Goal: Information Seeking & Learning: Stay updated

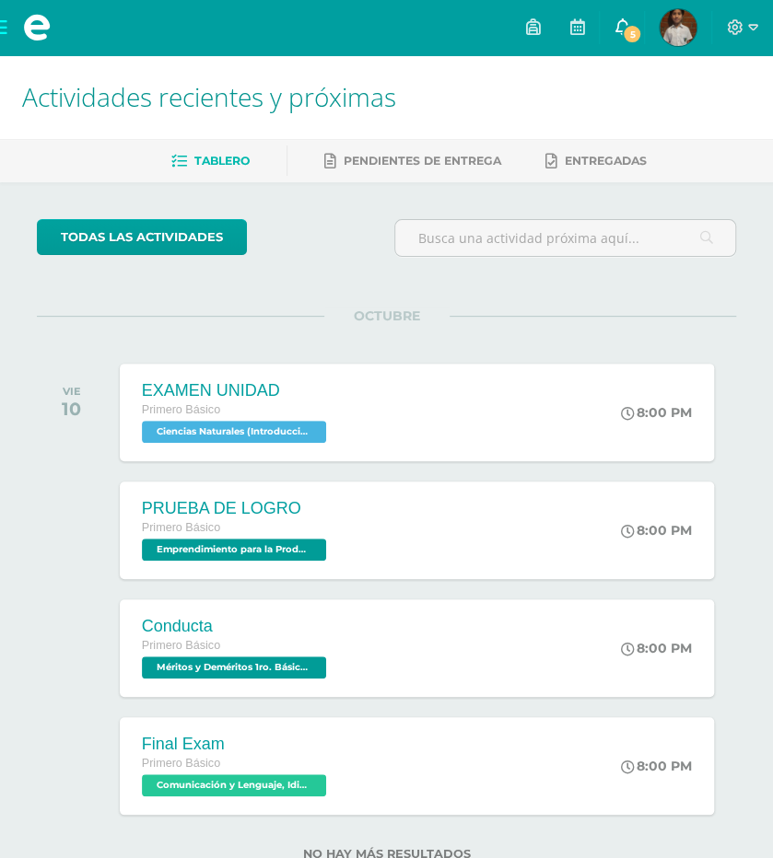
click at [624, 40] on span "5" at bounding box center [632, 34] width 20 height 20
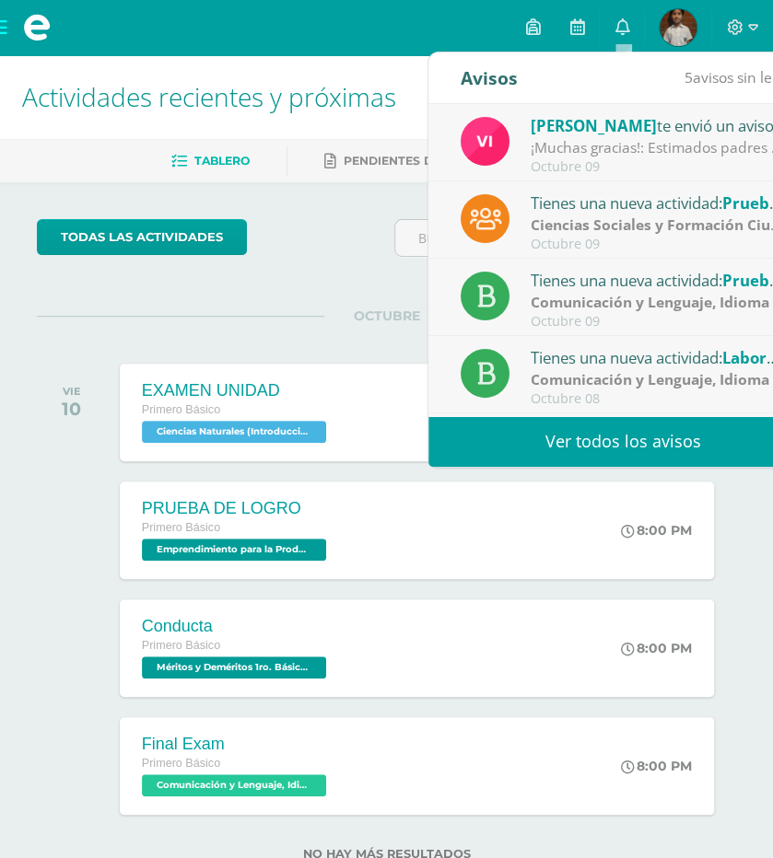
click at [595, 443] on link "Ver todos los avisos" at bounding box center [623, 441] width 390 height 51
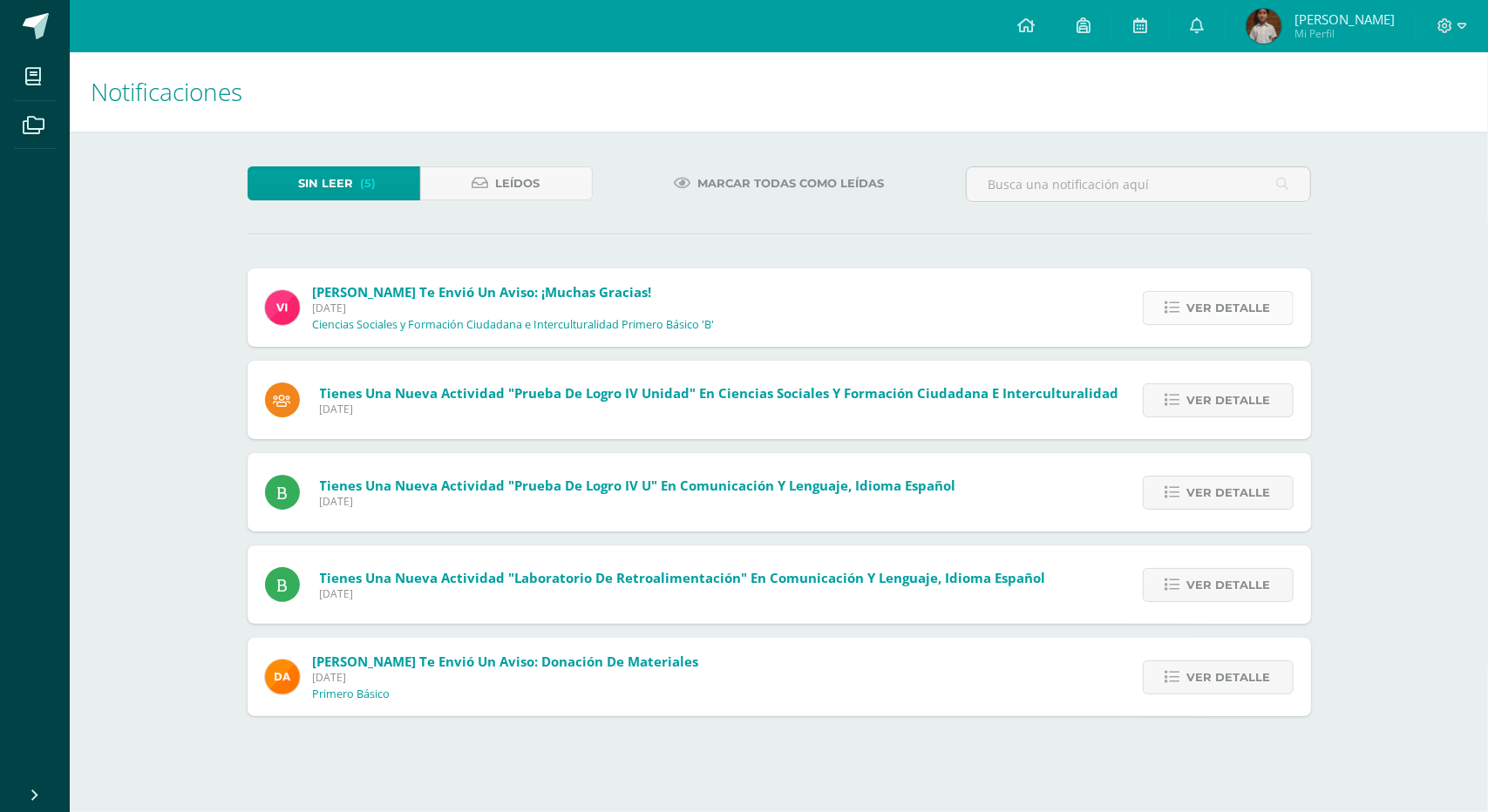
click at [744, 304] on span "Ver detalle" at bounding box center [1229, 309] width 83 height 32
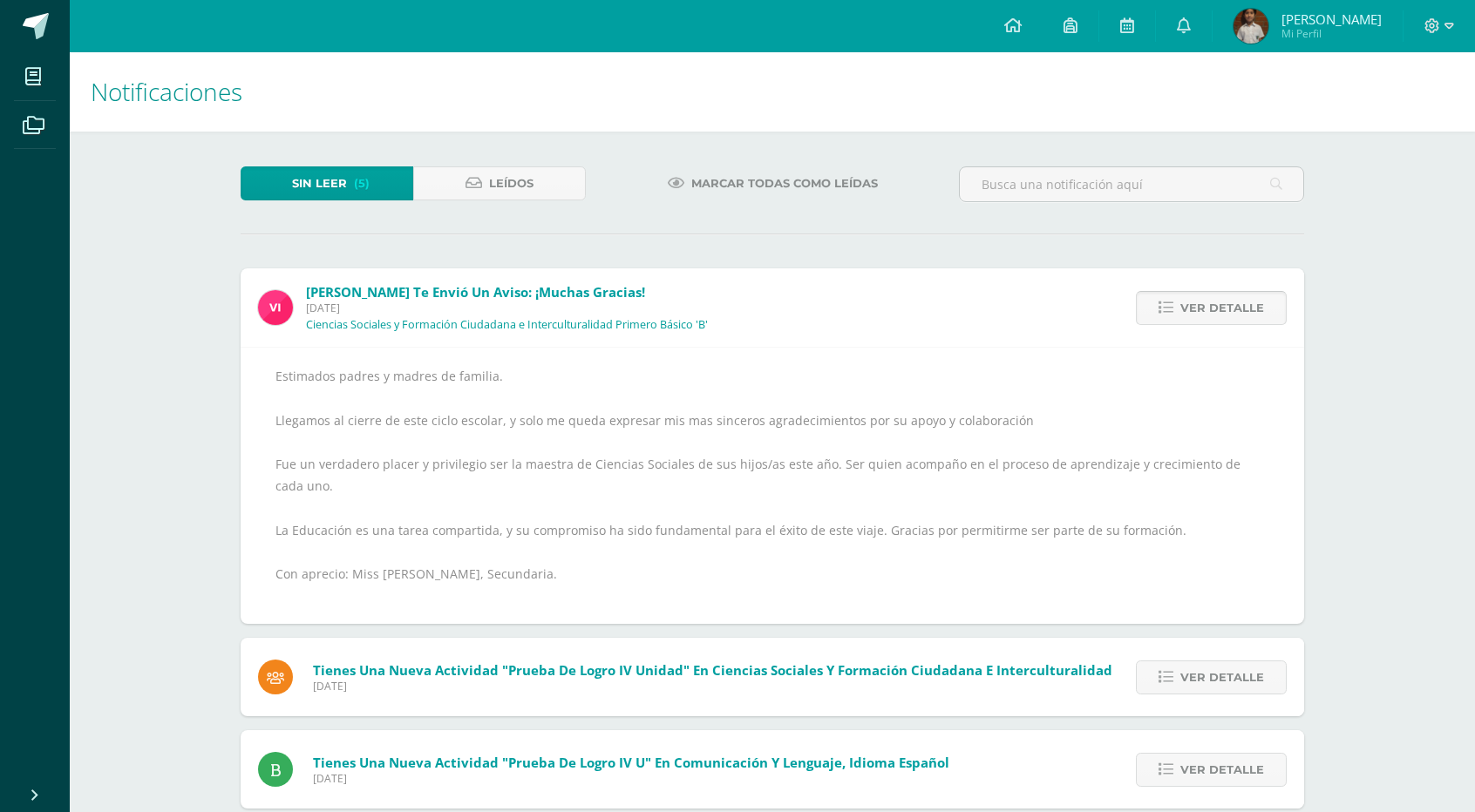
click at [744, 307] on span "Ver detalle" at bounding box center [1222, 309] width 83 height 32
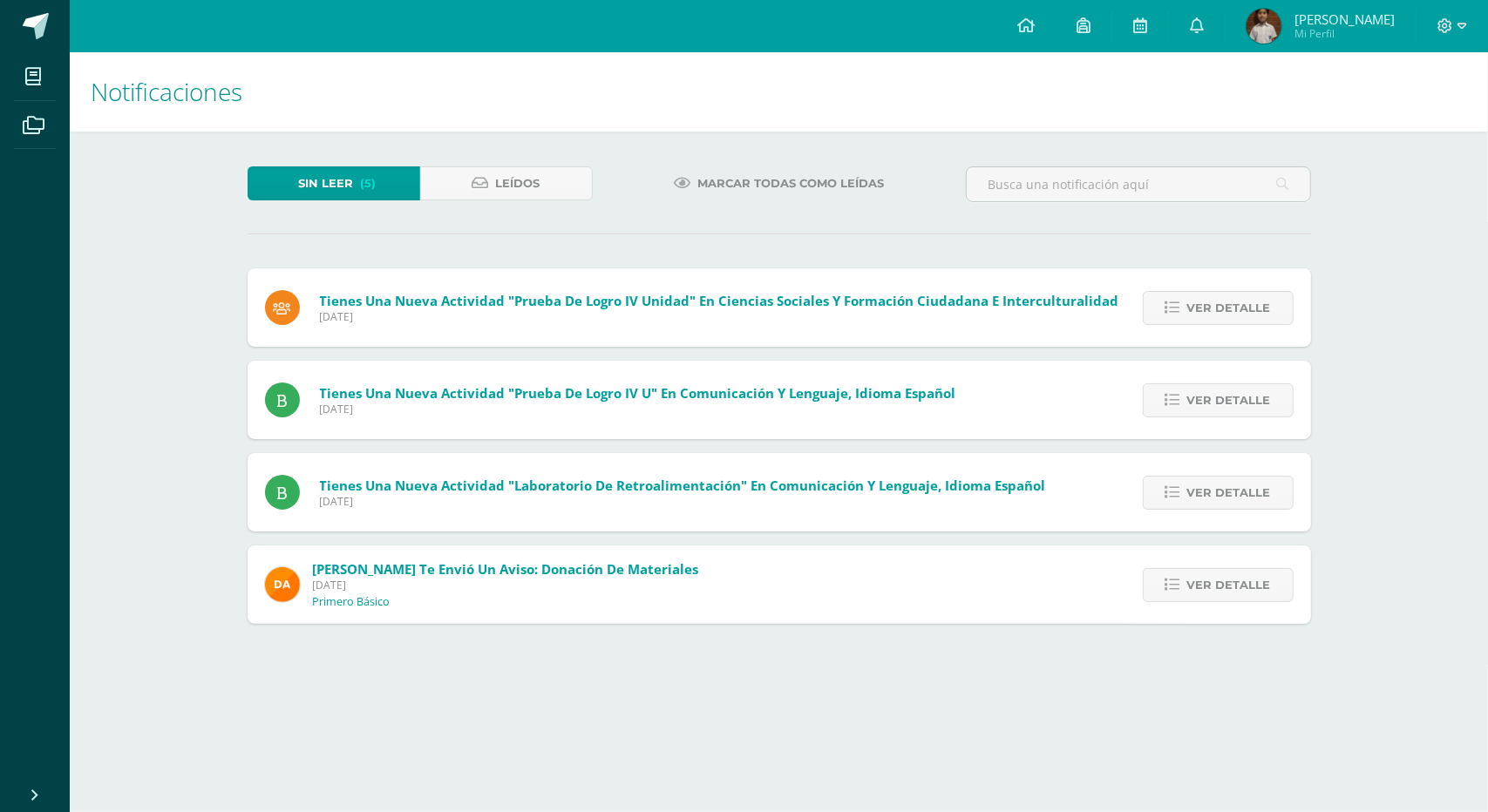
click at [744, 307] on span "Ver detalle" at bounding box center [1229, 309] width 83 height 32
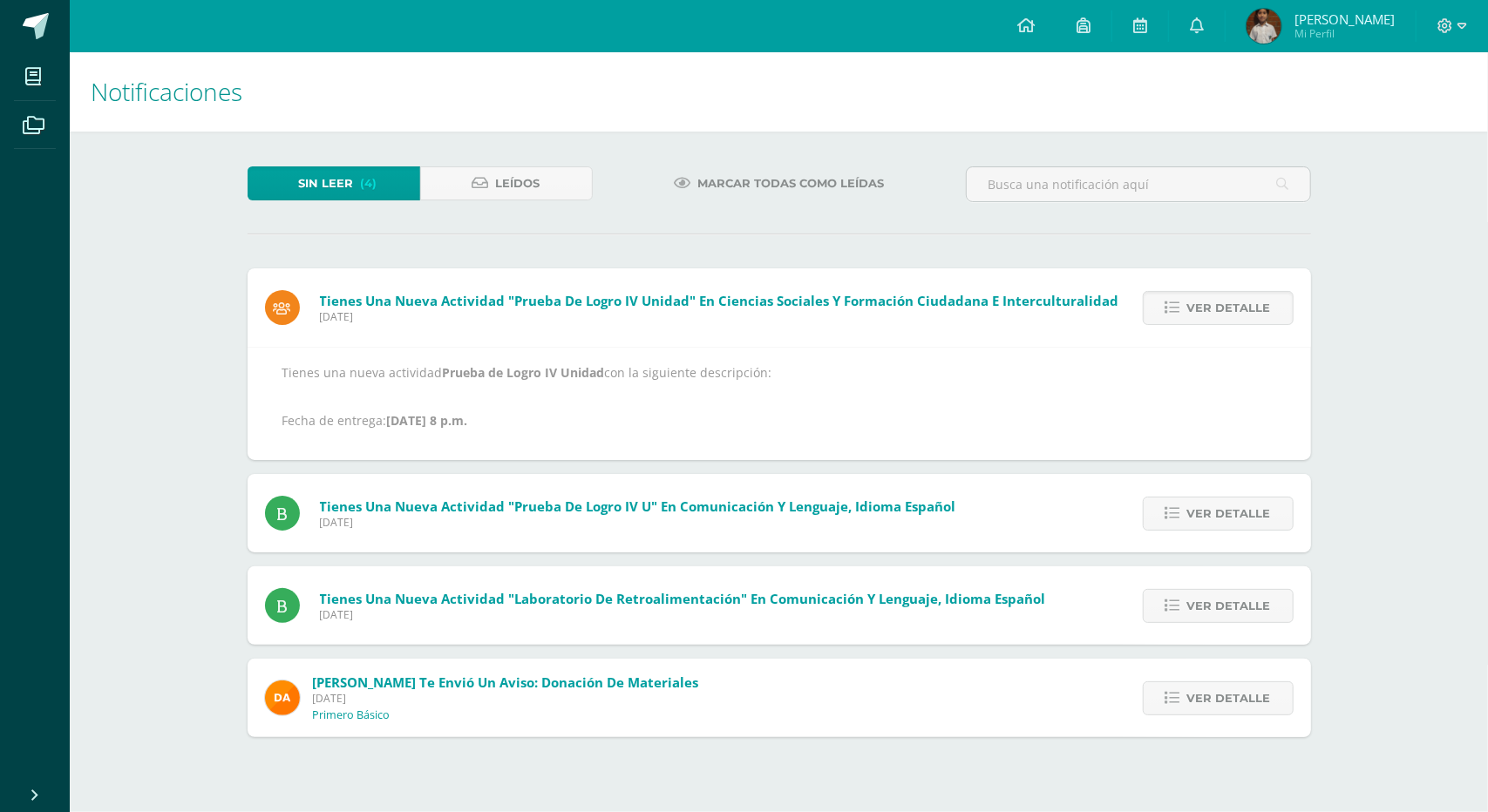
click at [744, 307] on span "Ver detalle" at bounding box center [1229, 309] width 83 height 32
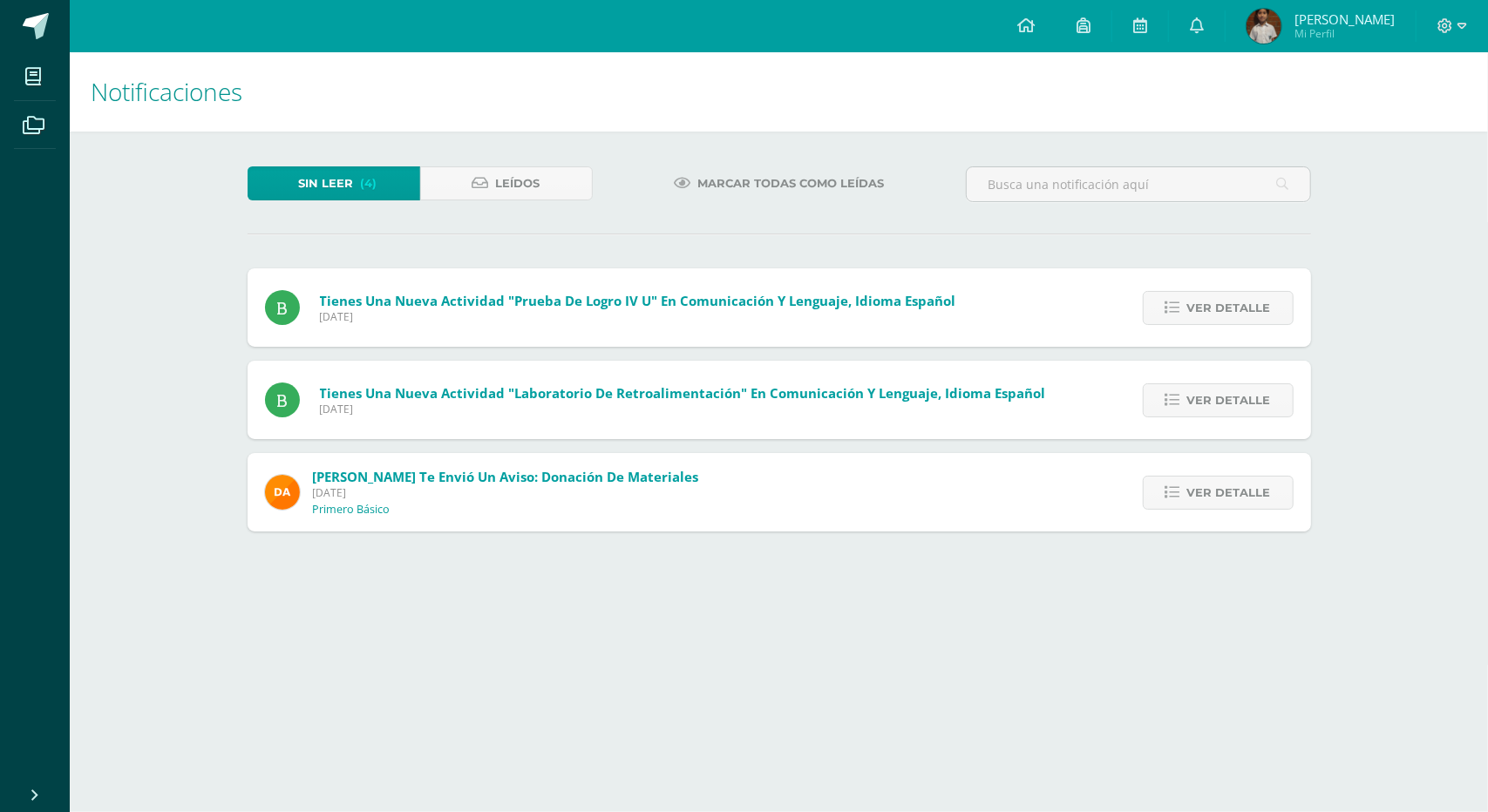
click at [744, 307] on span "Ver detalle" at bounding box center [1229, 309] width 83 height 32
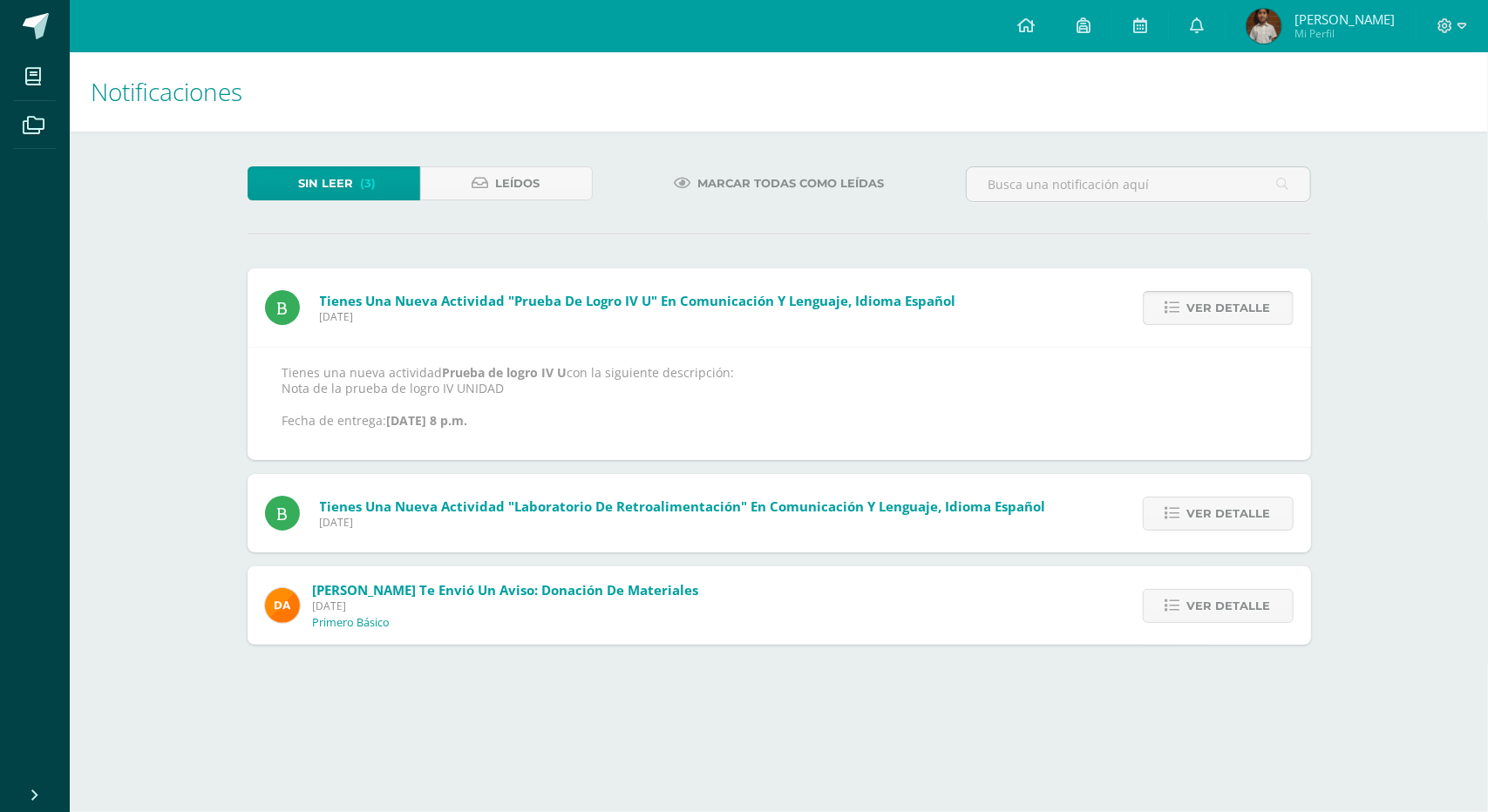
click at [744, 307] on span "Ver detalle" at bounding box center [1229, 309] width 83 height 32
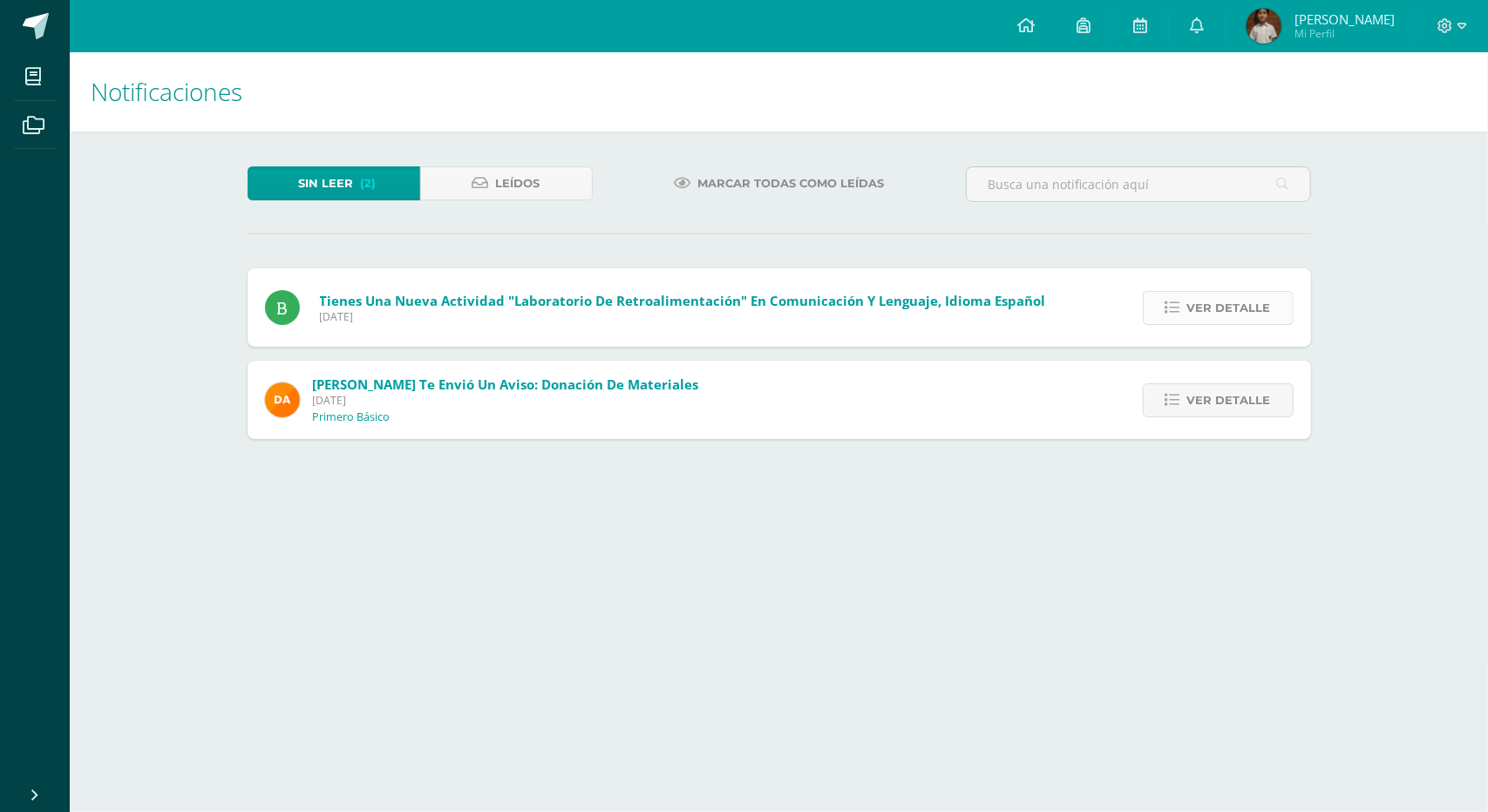
click at [744, 308] on span "Ver detalle" at bounding box center [1229, 309] width 83 height 32
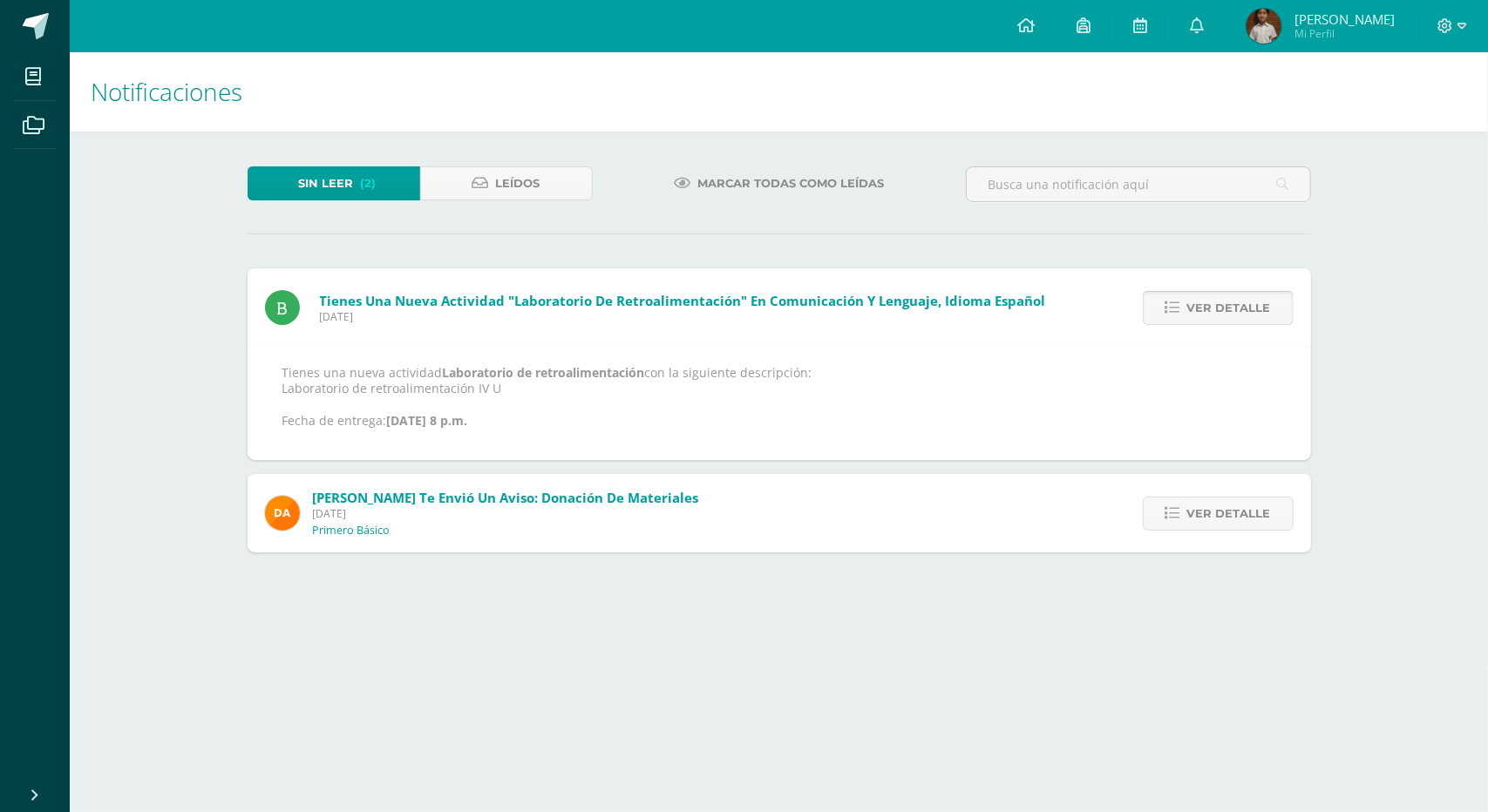
click at [744, 294] on span "Ver detalle" at bounding box center [1229, 309] width 83 height 32
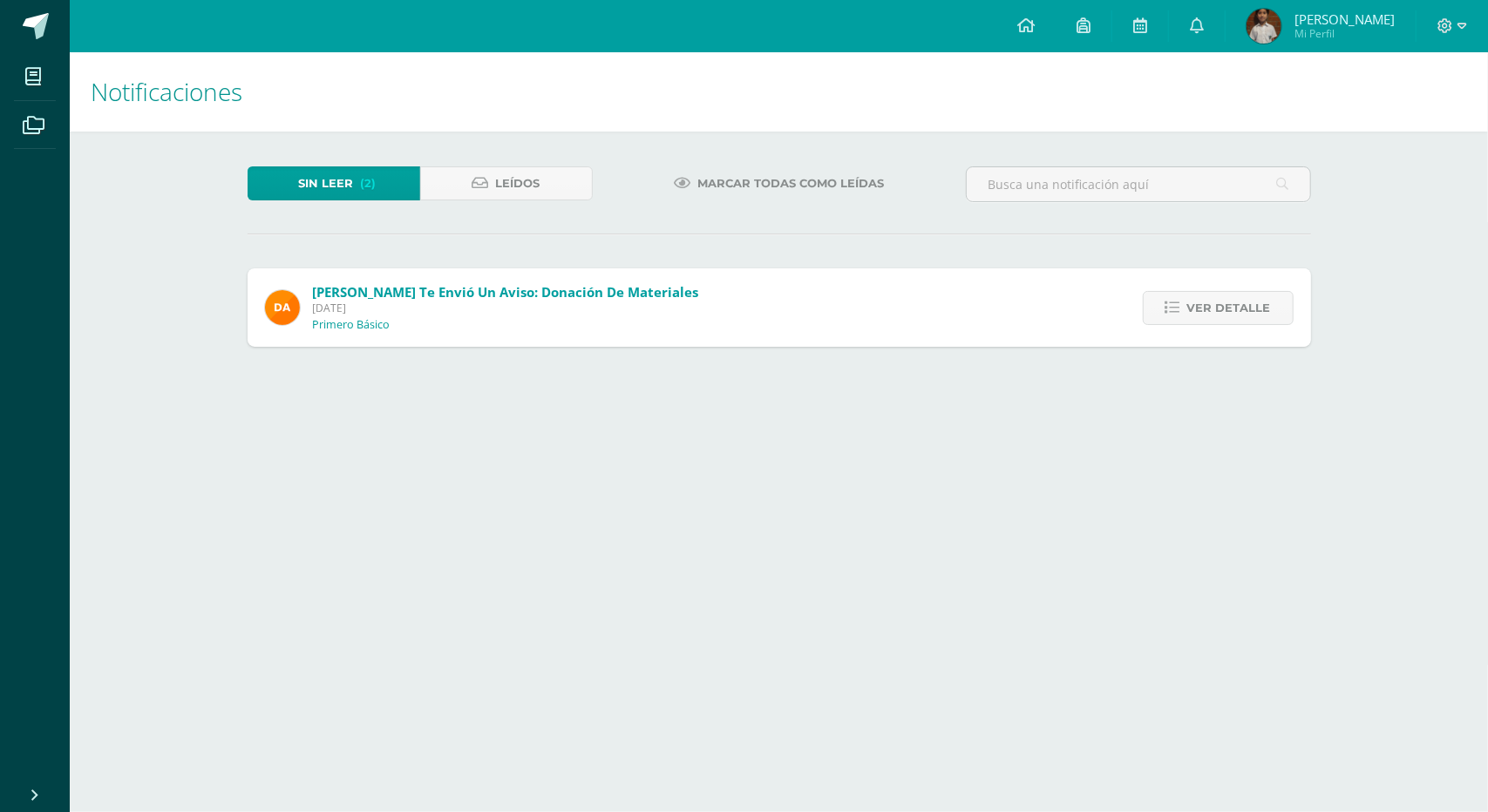
click at [744, 295] on span "Ver detalle" at bounding box center [1229, 309] width 83 height 32
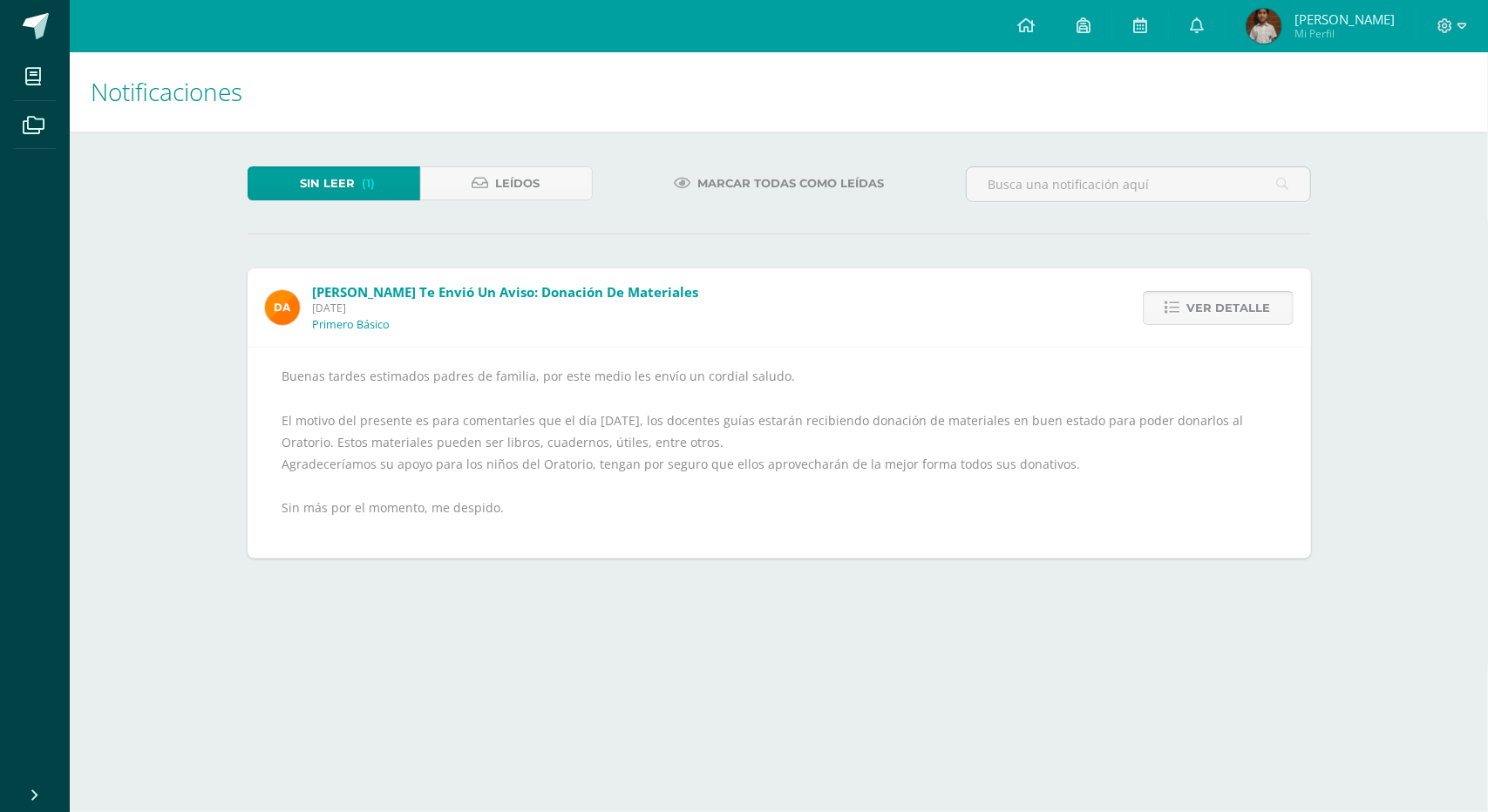
click at [744, 316] on span "Ver detalle" at bounding box center [1229, 309] width 83 height 32
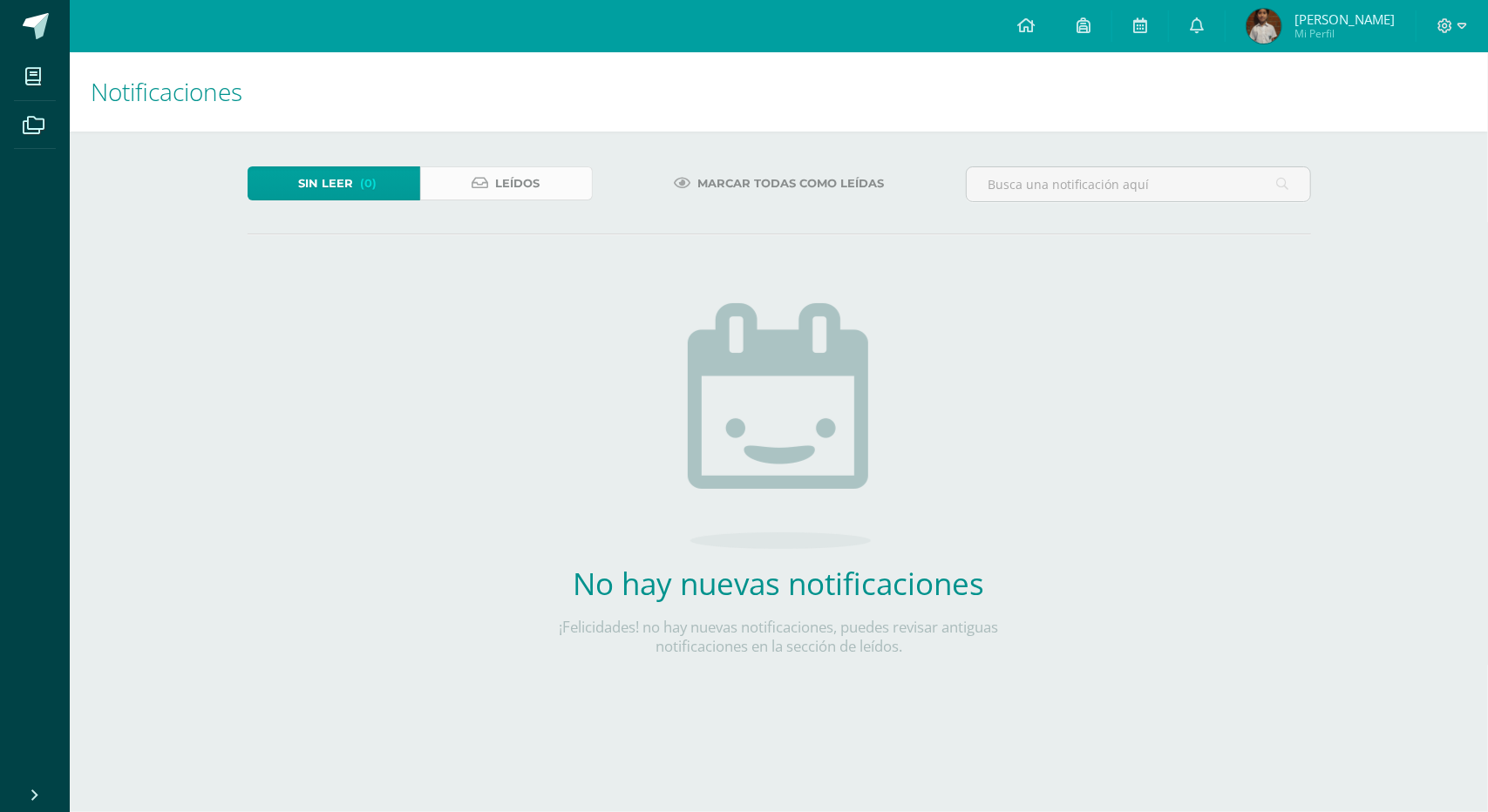
click at [452, 182] on link "Leídos" at bounding box center [506, 184] width 172 height 34
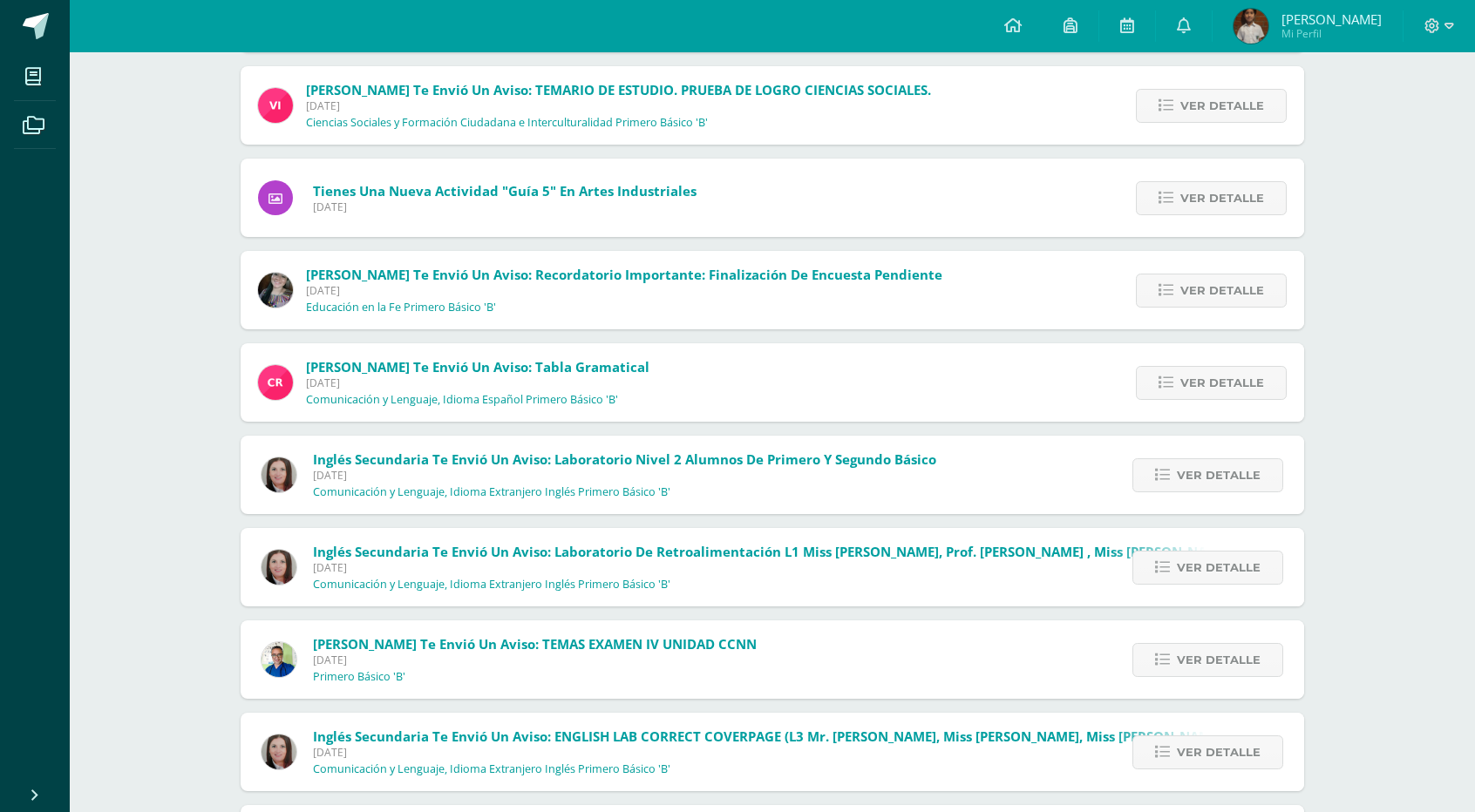
scroll to position [755, 0]
click at [1163, 566] on icon at bounding box center [1163, 569] width 15 height 15
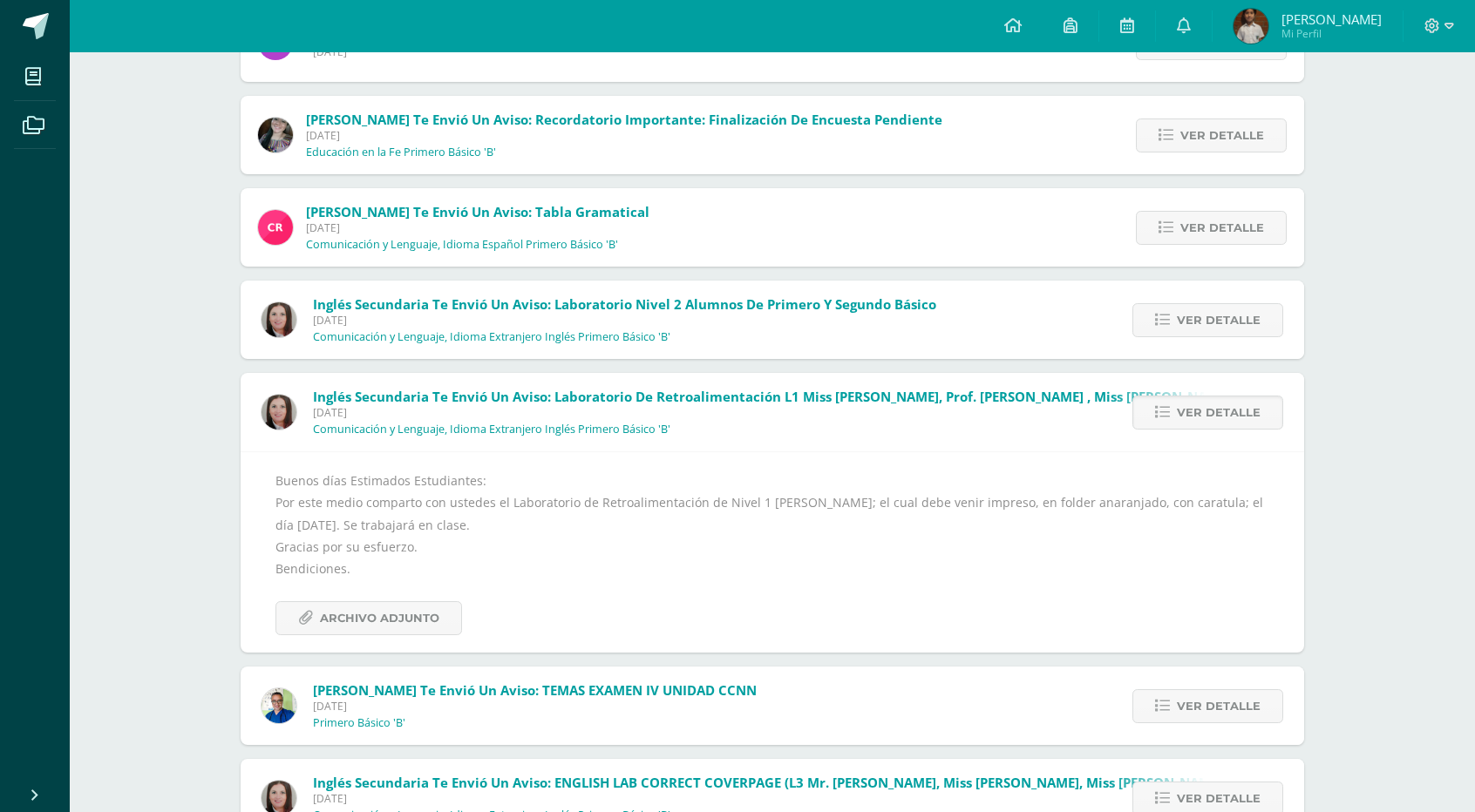
scroll to position [912, 0]
click at [357, 612] on span "Archivo Adjunto" at bounding box center [380, 617] width 119 height 32
click at [573, 380] on div "Inglés Secundaria te envió un aviso: Laboratorio de Retroalimentación L1 Miss K…" at bounding box center [892, 411] width 1303 height 79
click at [350, 602] on span "Archivo Adjunto" at bounding box center [380, 617] width 119 height 32
click at [404, 624] on span "Archivo Adjunto" at bounding box center [380, 617] width 119 height 32
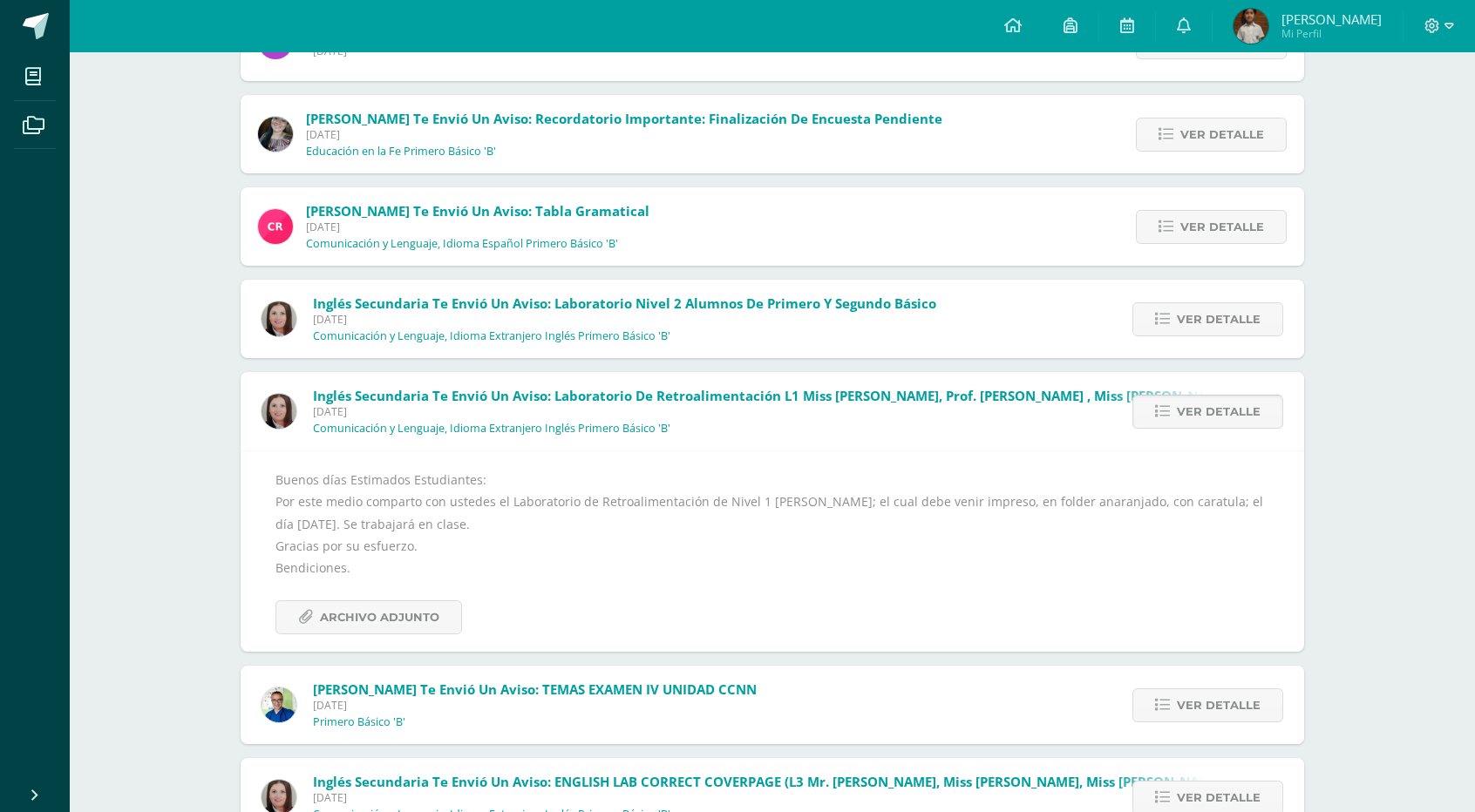
click at [1208, 409] on span "Ver detalle" at bounding box center [1218, 412] width 83 height 32
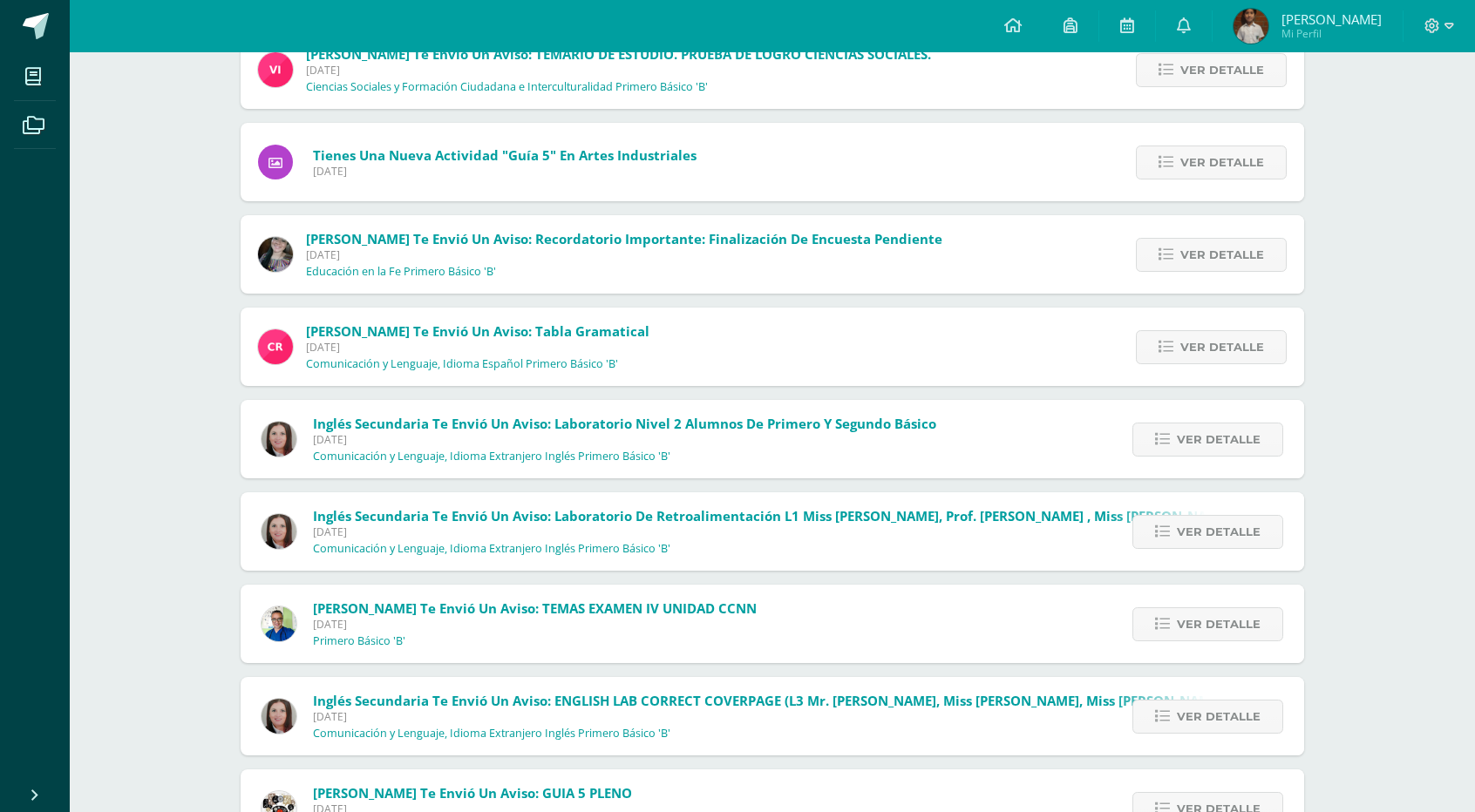
scroll to position [791, 0]
click at [1165, 556] on div "Ver detalle" at bounding box center [1205, 532] width 198 height 79
click at [1204, 543] on span "Ver detalle" at bounding box center [1218, 533] width 83 height 32
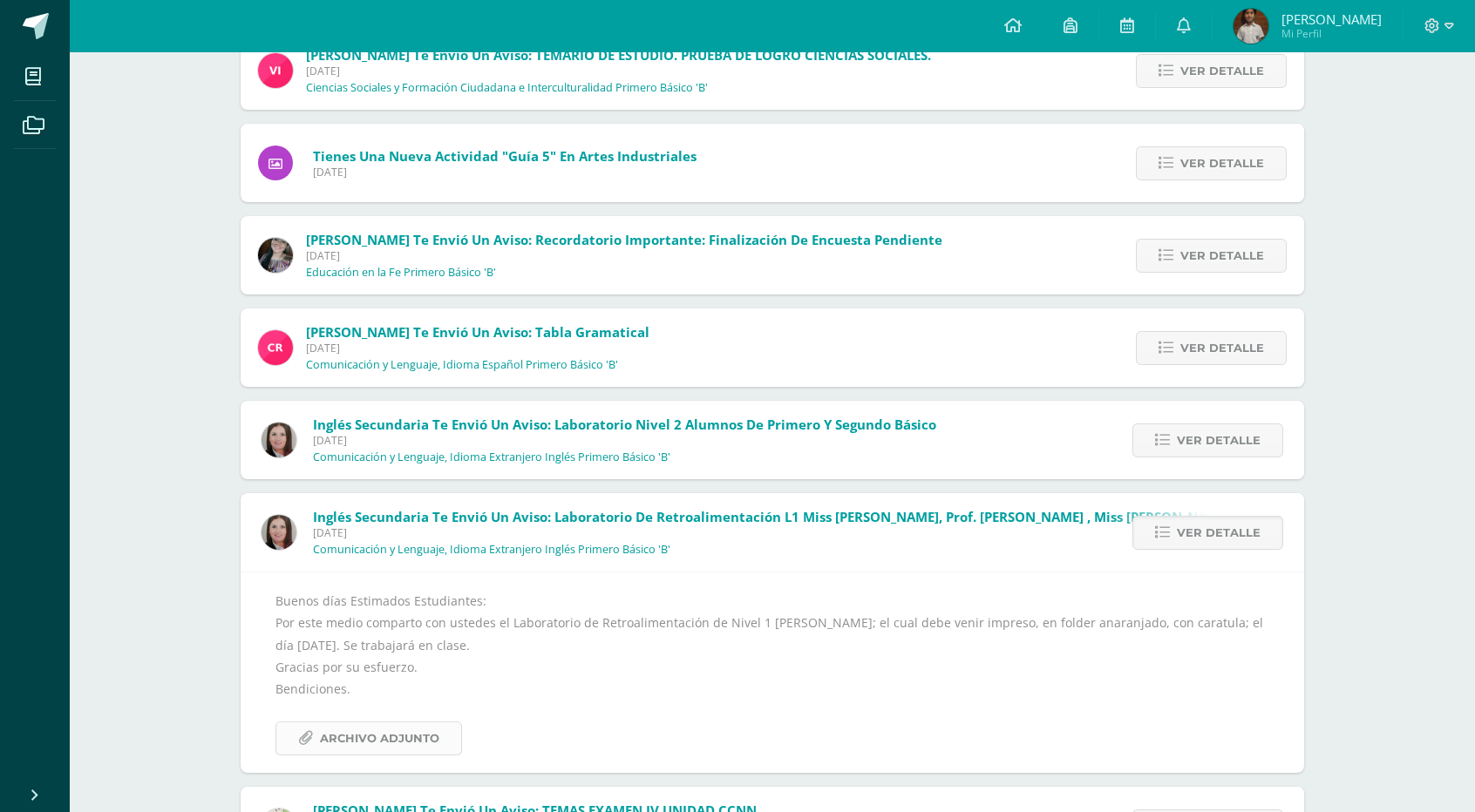
click at [414, 723] on span "Archivo Adjunto" at bounding box center [380, 738] width 119 height 32
